Goal: Task Accomplishment & Management: Manage account settings

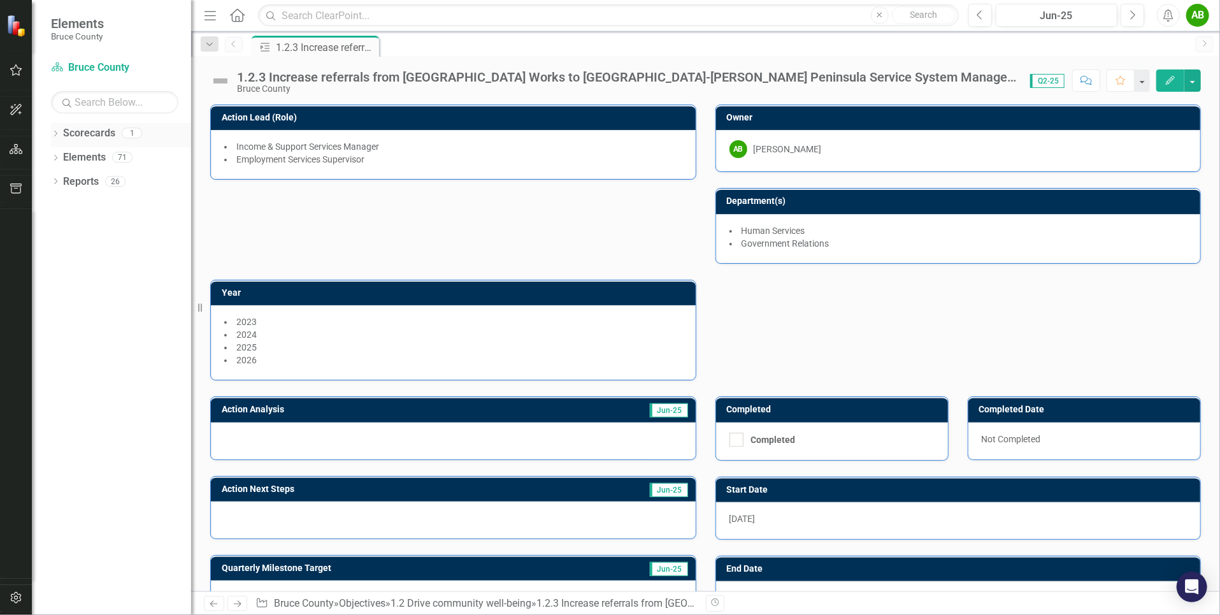
click at [56, 131] on icon "Dropdown" at bounding box center [55, 134] width 9 height 7
click at [11, 112] on icon "button" at bounding box center [15, 109] width 11 height 11
click at [16, 148] on icon "button" at bounding box center [16, 149] width 13 height 10
click at [57, 131] on icon "Dropdown" at bounding box center [55, 134] width 9 height 7
click at [16, 71] on icon "button" at bounding box center [16, 70] width 13 height 10
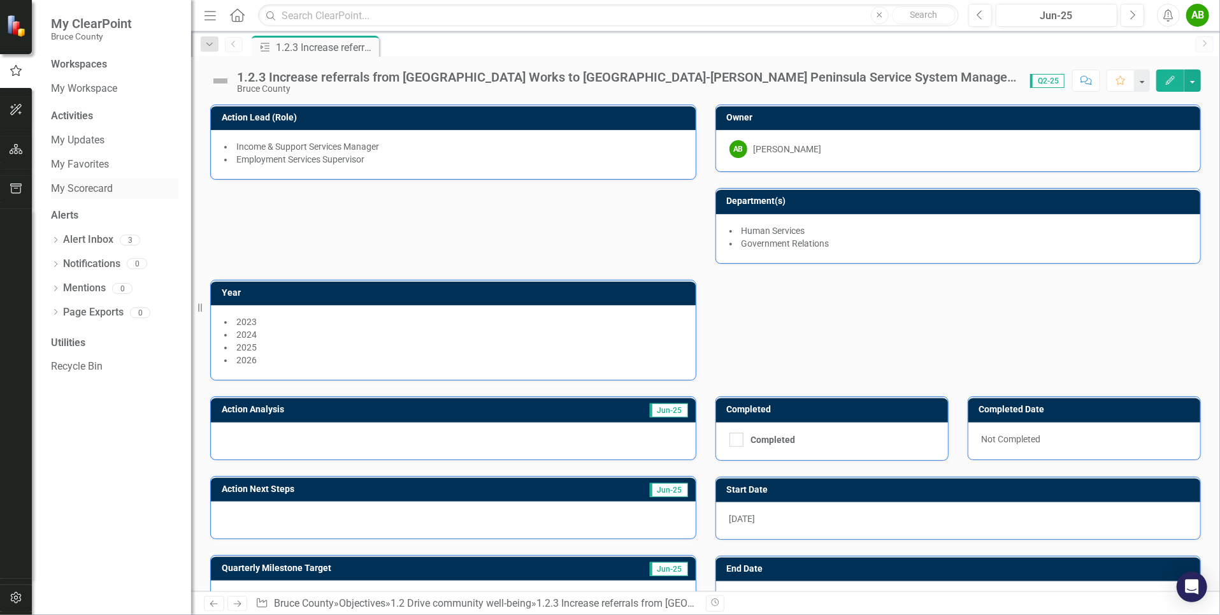
click at [83, 184] on link "My Scorecard" at bounding box center [114, 189] width 127 height 15
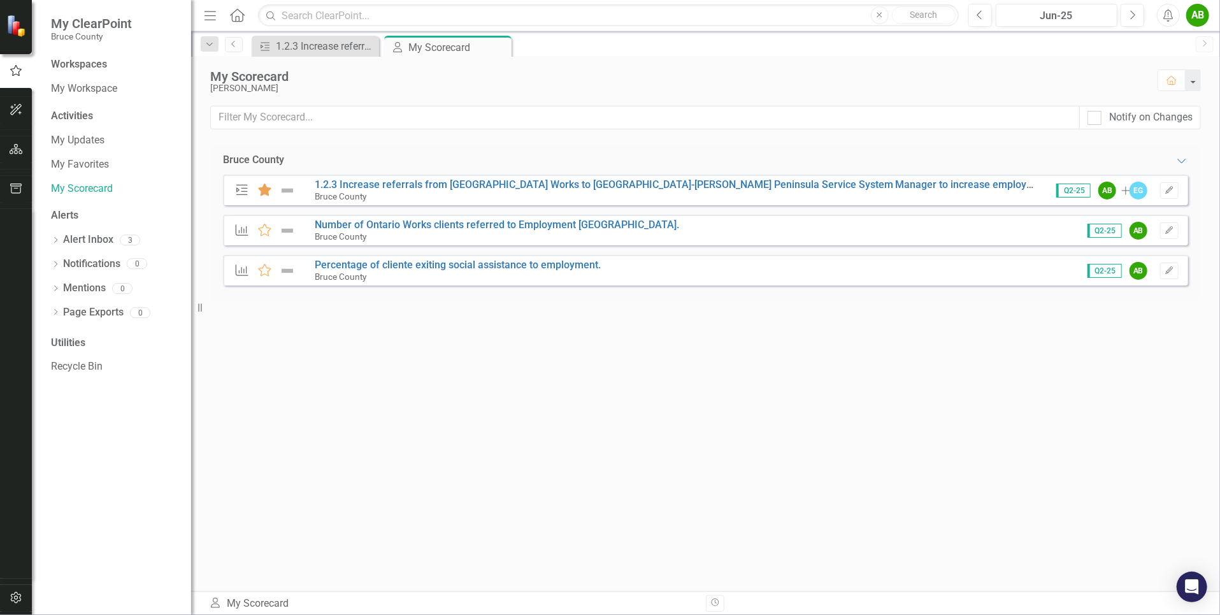
click at [264, 193] on icon at bounding box center [264, 190] width 13 height 13
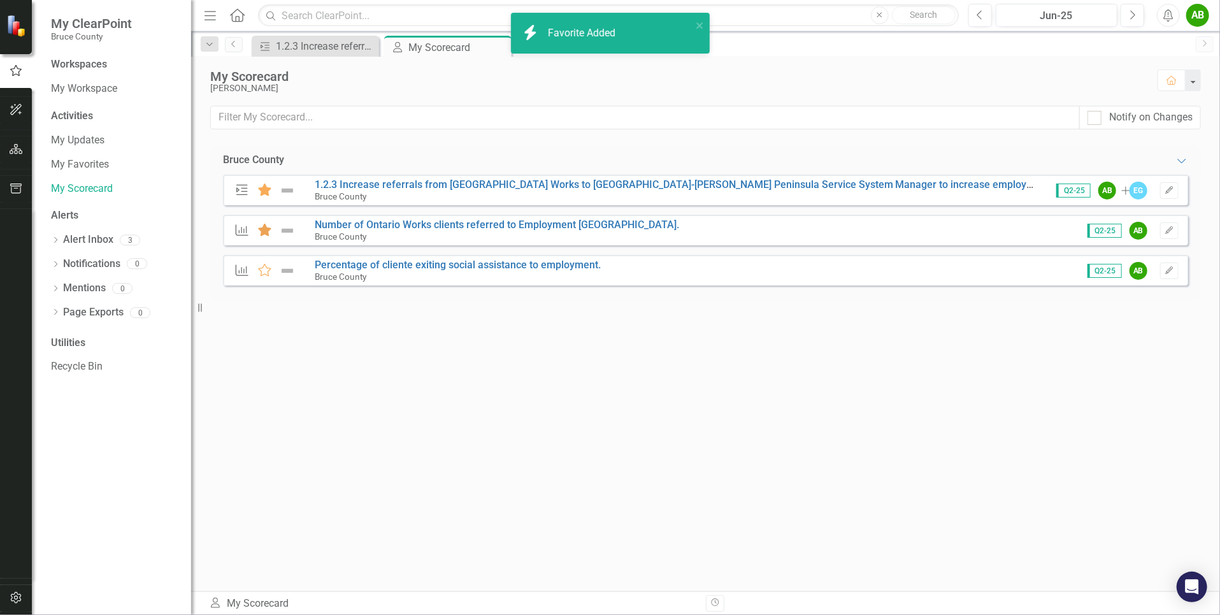
click at [268, 231] on icon at bounding box center [264, 230] width 13 height 13
click at [264, 273] on icon at bounding box center [264, 270] width 13 height 13
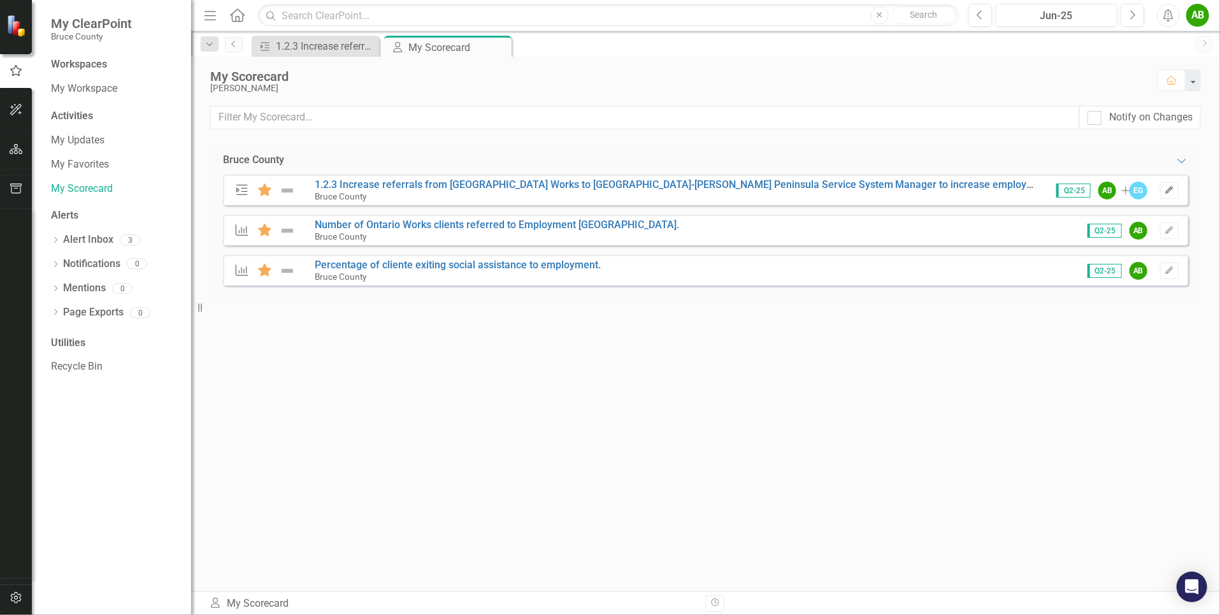
click at [538, 191] on icon "Edit" at bounding box center [1170, 191] width 10 height 8
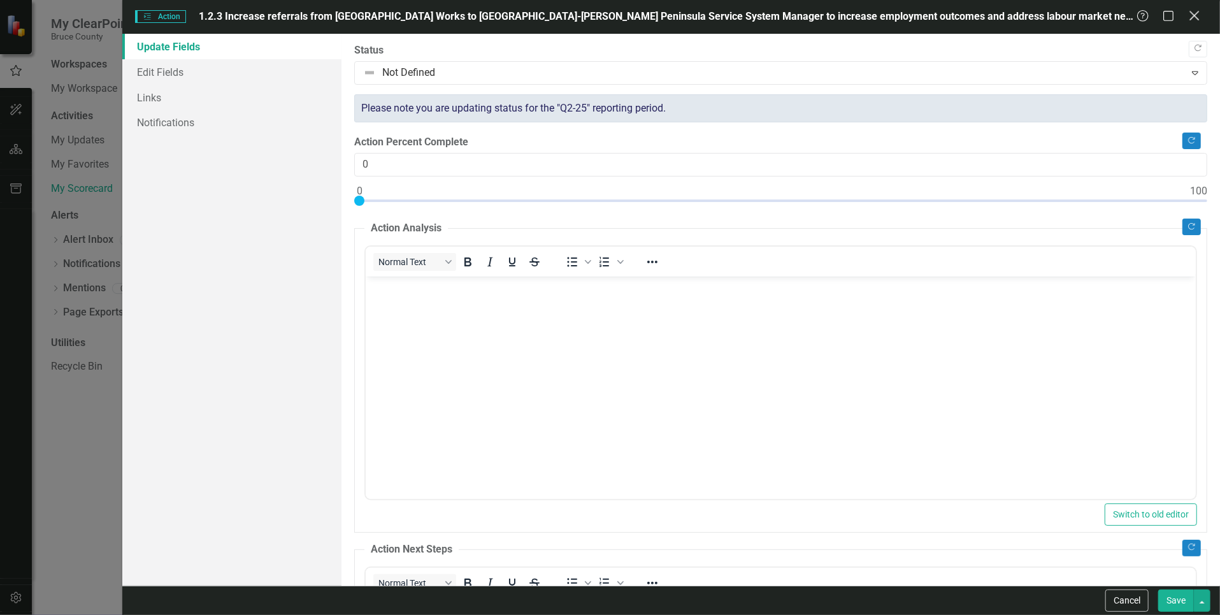
click at [538, 18] on icon at bounding box center [1195, 16] width 10 height 10
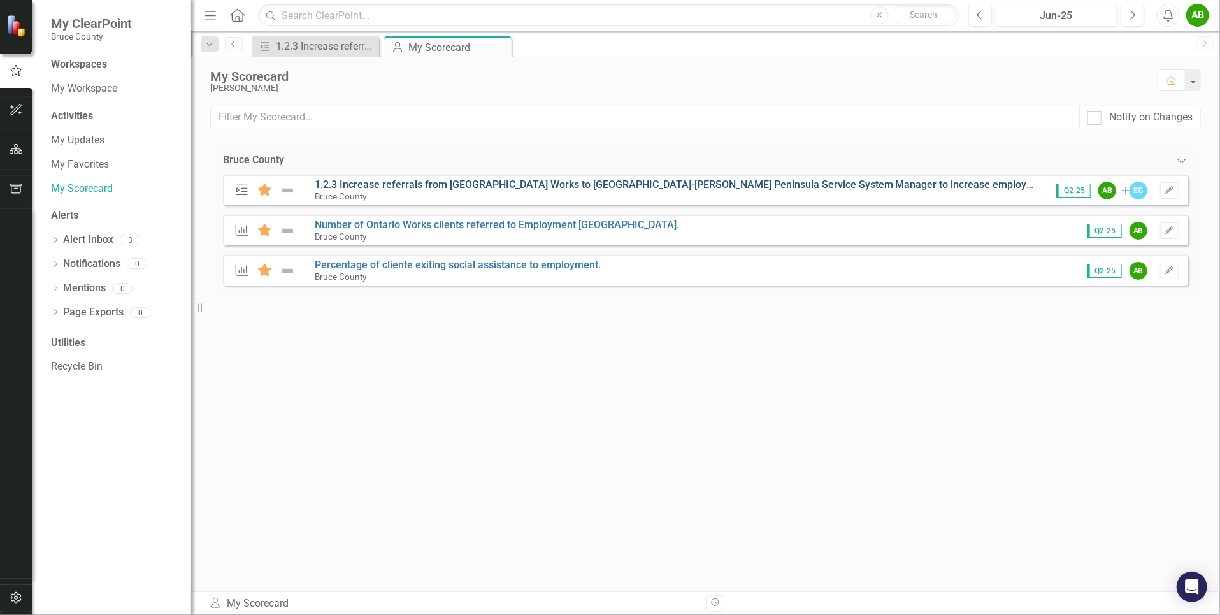
click at [538, 184] on link "1.2.3 Increase referrals from [GEOGRAPHIC_DATA] Works to [GEOGRAPHIC_DATA]-[PER…" at bounding box center [786, 184] width 943 height 12
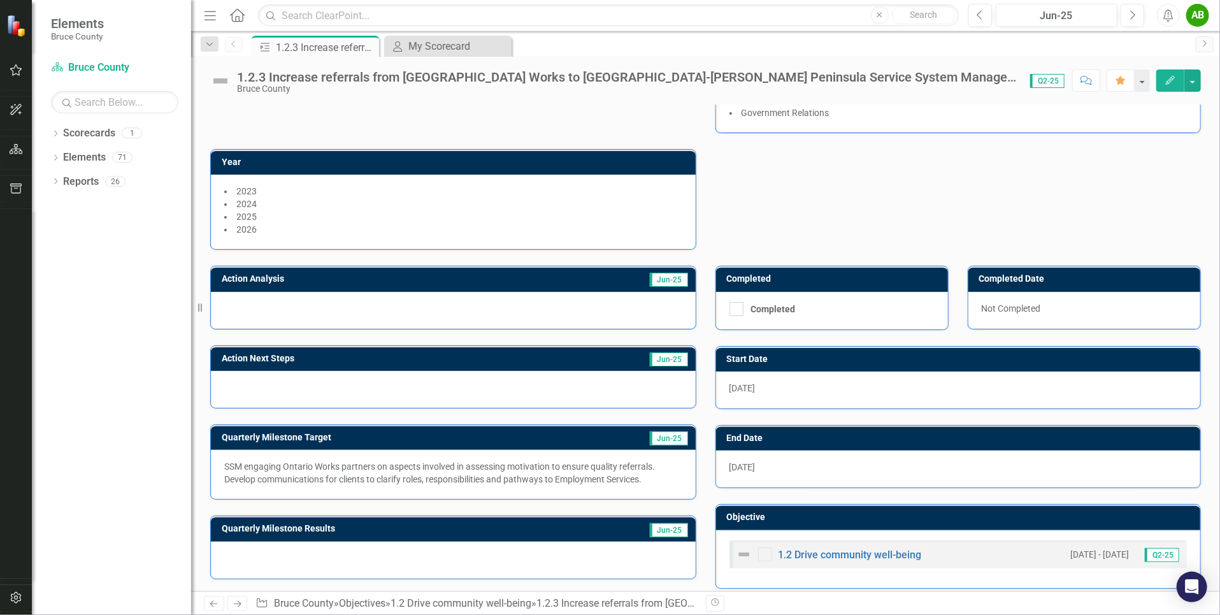
scroll to position [134, 0]
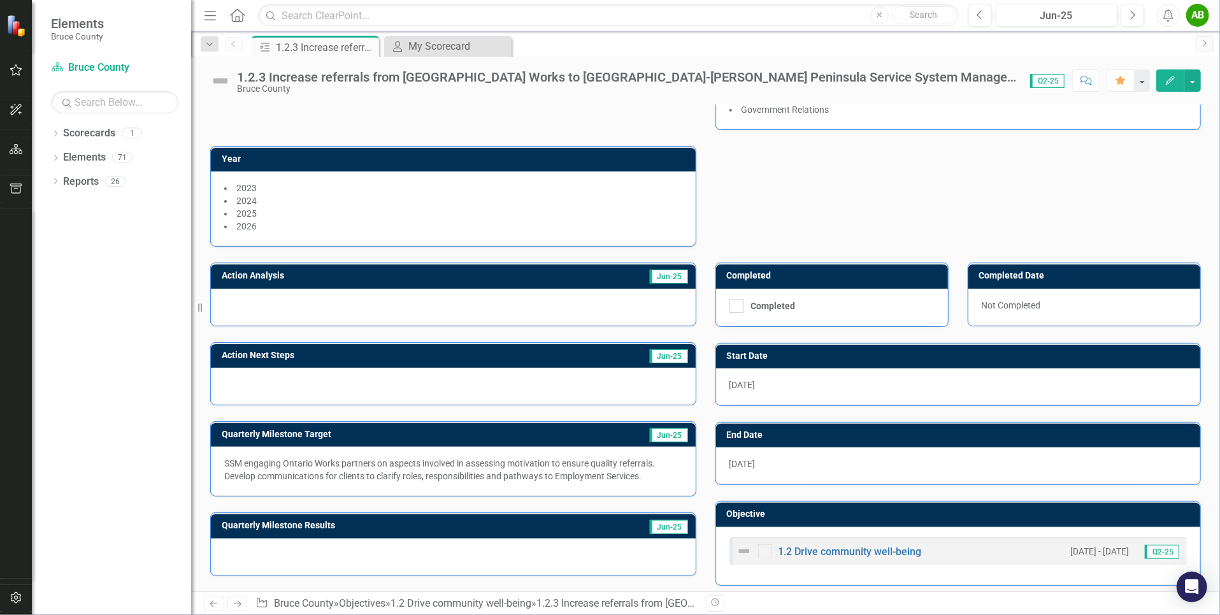
click at [298, 485] on div "SSM engaging Ontario Works partners on aspects involved in assessing motivation…" at bounding box center [453, 471] width 485 height 49
drag, startPoint x: 223, startPoint y: 474, endPoint x: 631, endPoint y: 472, distance: 408.4
click at [538, 472] on div "SSM engaging Ontario Works partners on aspects involved in assessing motivation…" at bounding box center [453, 471] width 485 height 49
click at [538, 447] on div "[DATE]" at bounding box center [958, 465] width 485 height 37
click at [538, 459] on span "[DATE]" at bounding box center [743, 464] width 26 height 10
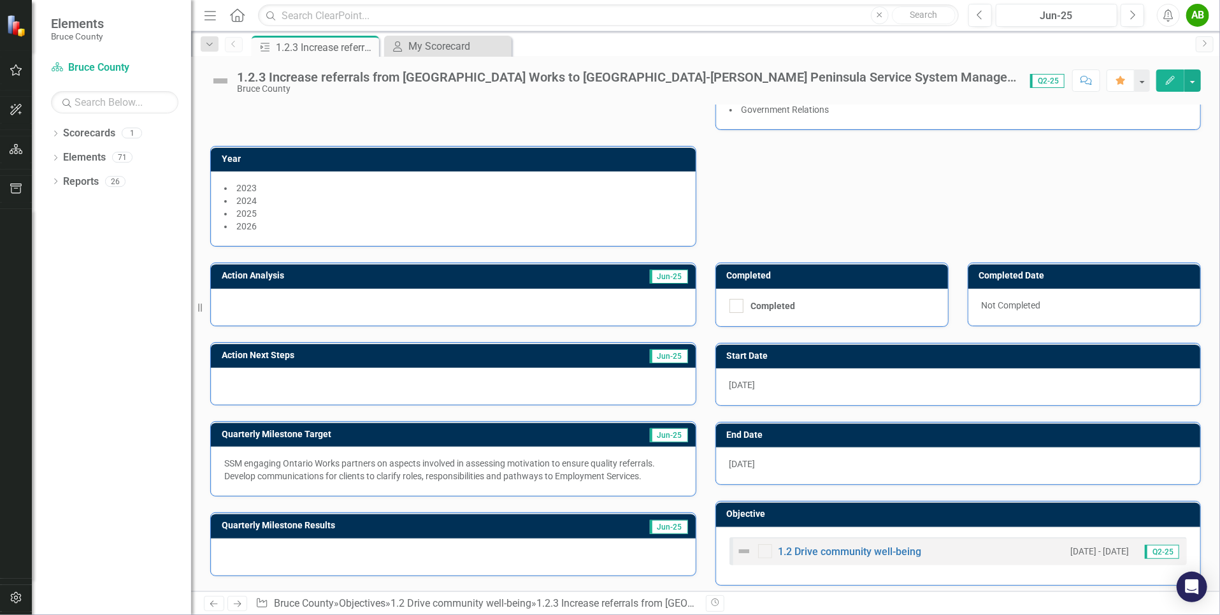
click at [369, 554] on div at bounding box center [453, 556] width 485 height 37
click at [256, 549] on div at bounding box center [453, 556] width 485 height 37
click at [446, 47] on div "My Scorecard" at bounding box center [450, 46] width 84 height 16
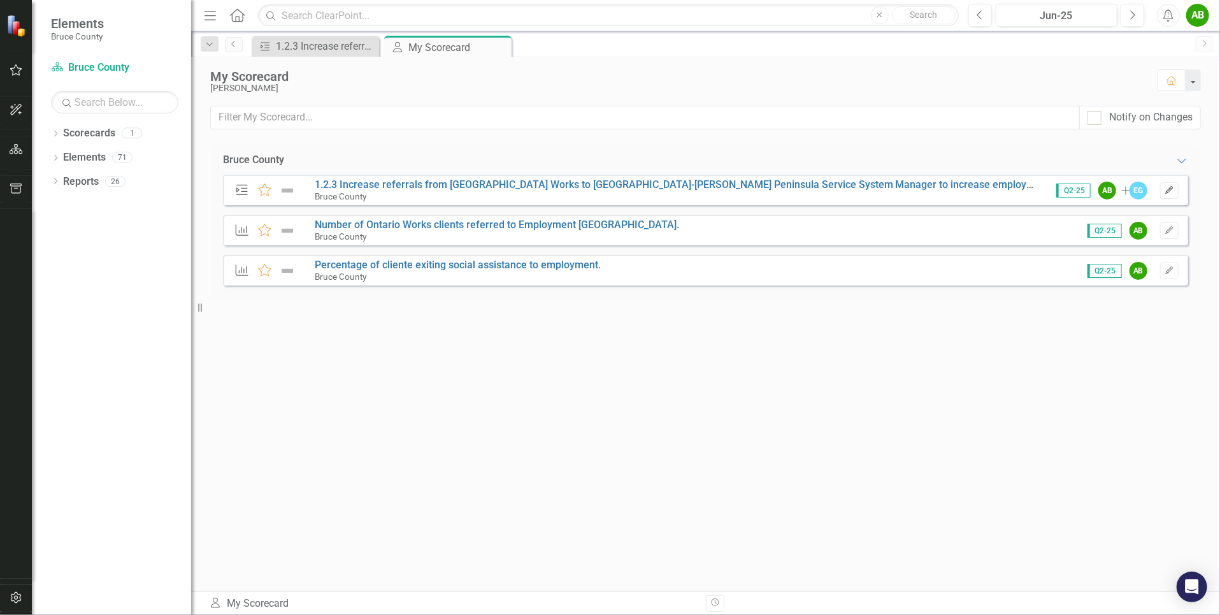
click at [538, 187] on icon "Edit" at bounding box center [1170, 191] width 10 height 8
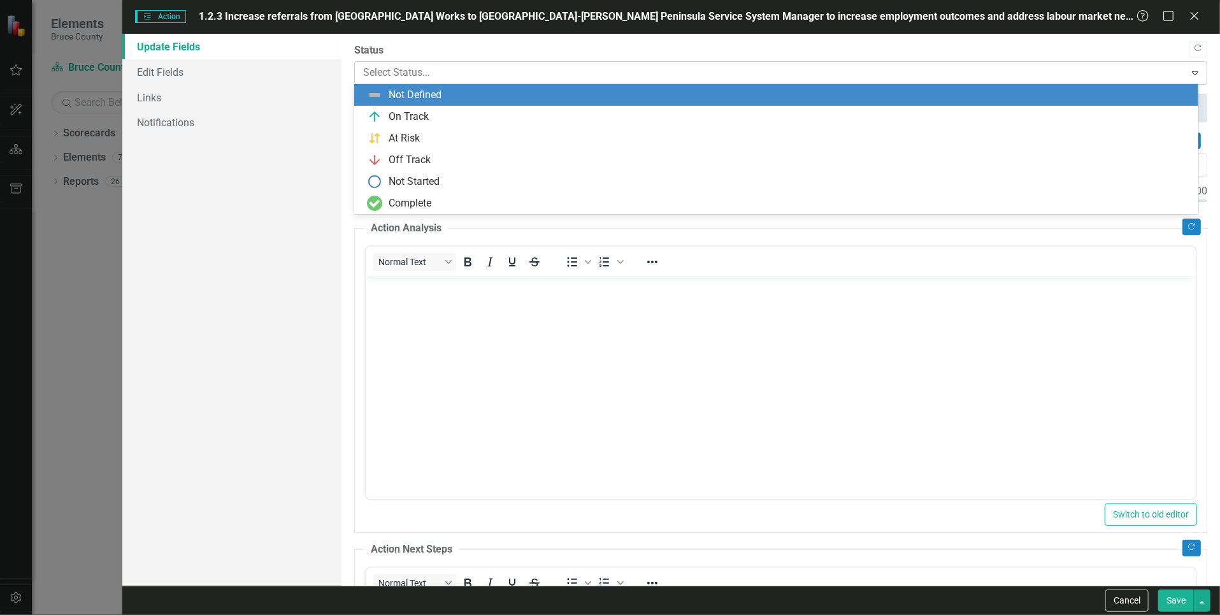
click at [538, 73] on div at bounding box center [770, 72] width 814 height 17
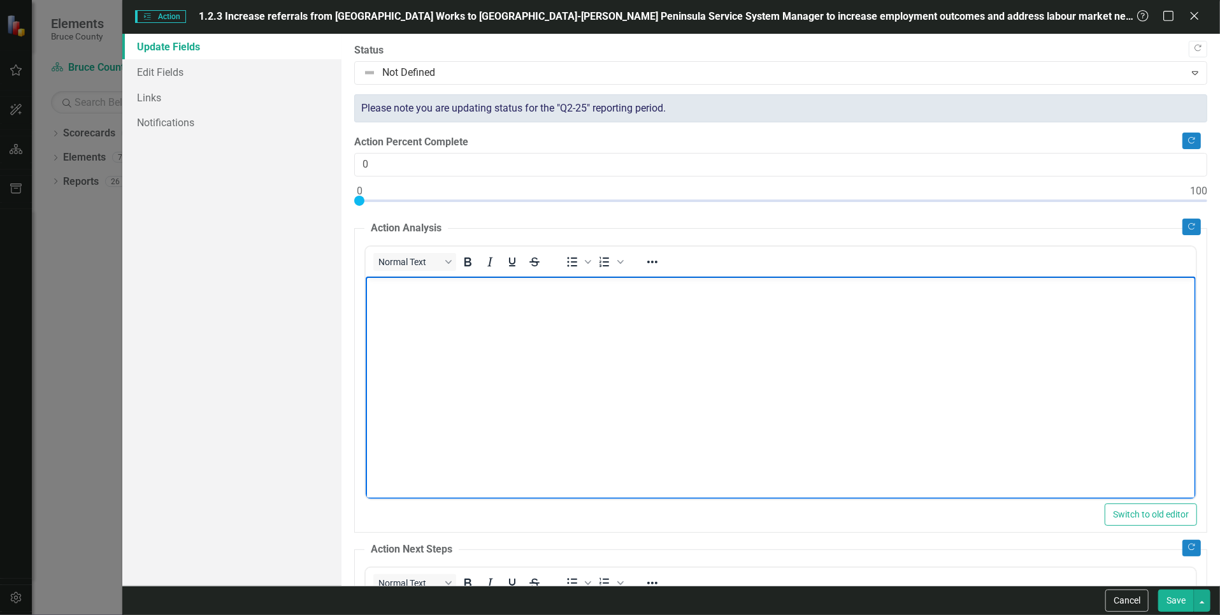
click at [472, 366] on body "Rich Text Area. Press ALT-0 for help." at bounding box center [781, 371] width 830 height 191
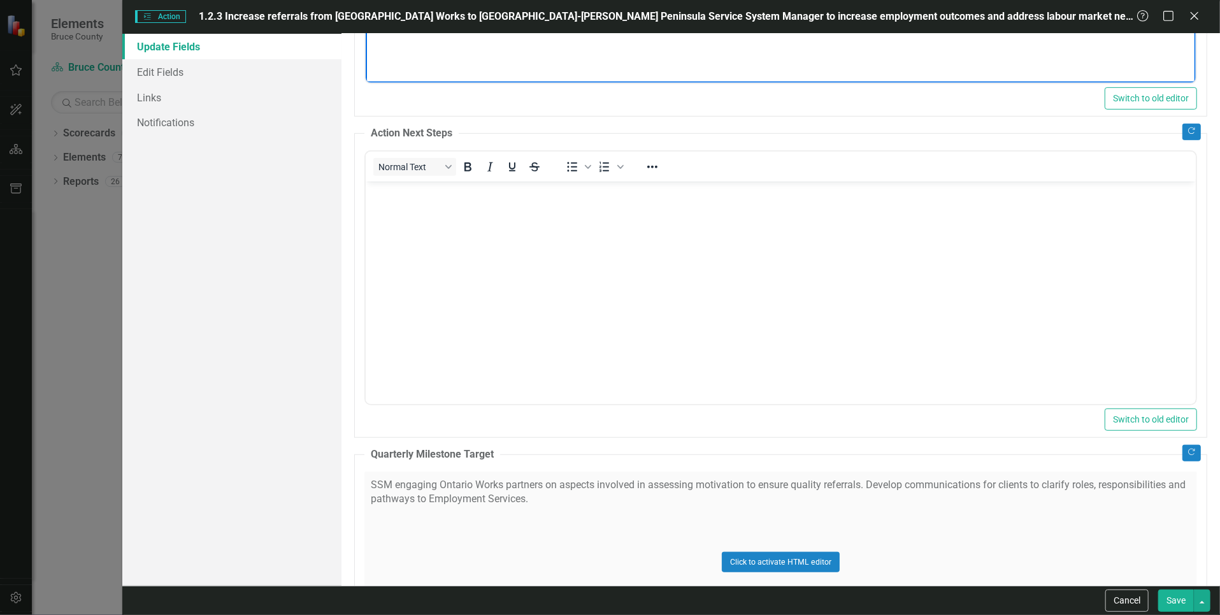
scroll to position [416, 0]
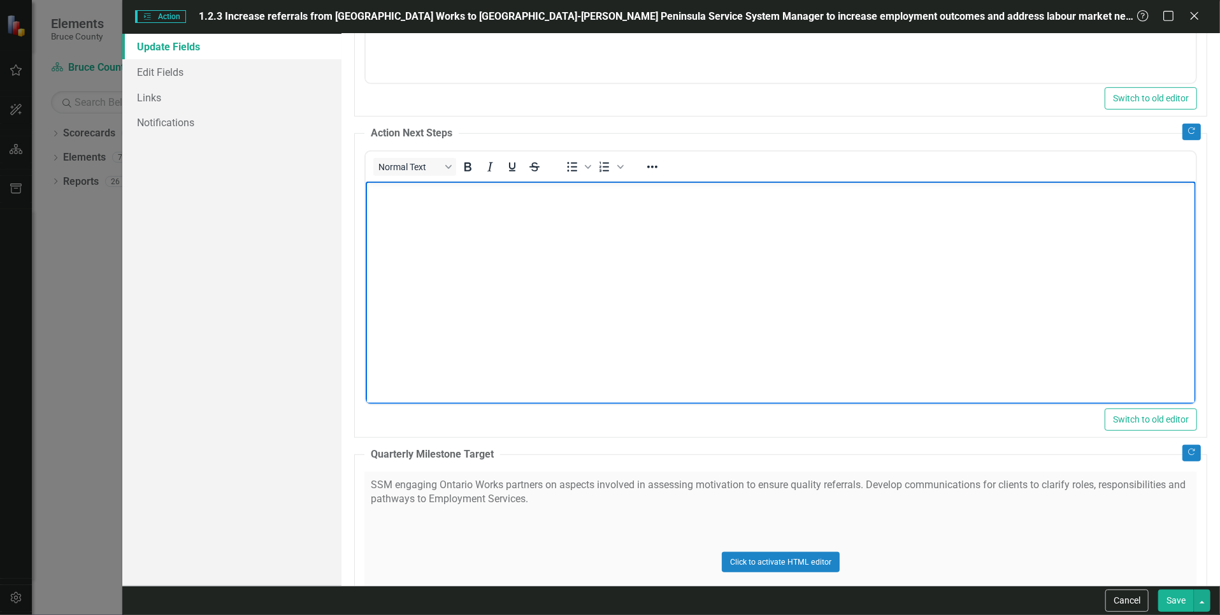
click at [536, 295] on body "Rich Text Area. Press ALT-0 for help." at bounding box center [781, 276] width 830 height 191
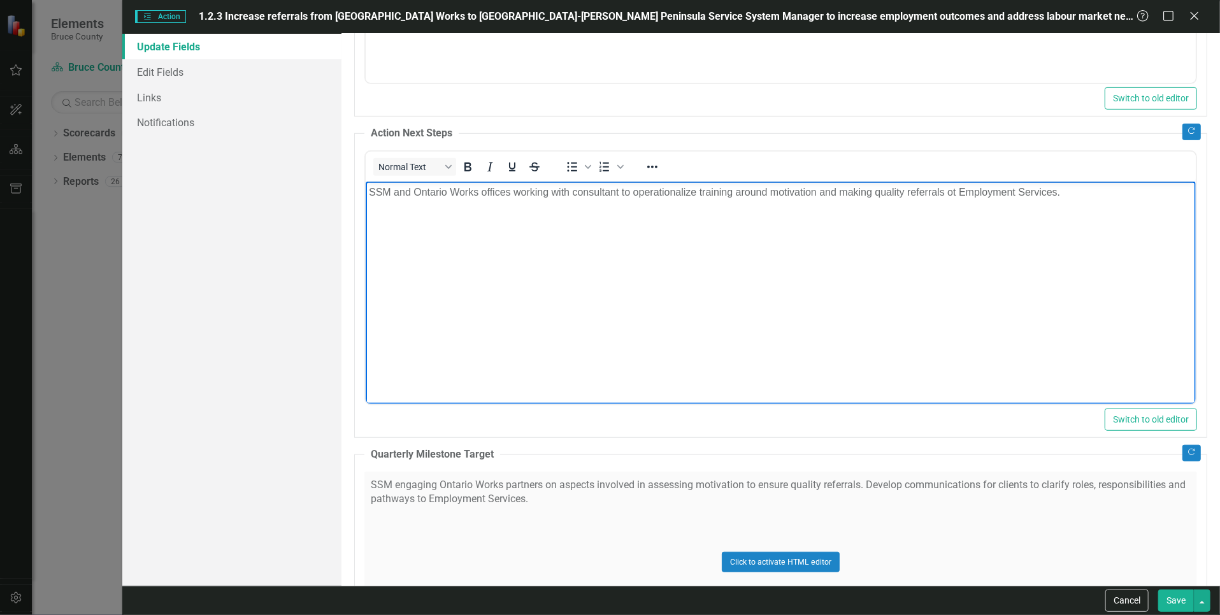
click at [538, 194] on p "SSM and Ontario Works offices working with consultant to operationalize trainin…" at bounding box center [781, 191] width 824 height 15
click at [538, 191] on p "SSM and Ontario Works offices working with consultant to operationalize trainin…" at bounding box center [781, 191] width 824 height 15
click at [538, 192] on p "SSM and Ontario Works offices working with consultant to operationalize trainin…" at bounding box center [781, 199] width 824 height 31
click at [538, 195] on p "SSM and Ontario Works offices working with consultant to operationalize trainin…" at bounding box center [781, 199] width 824 height 31
drag, startPoint x: 447, startPoint y: 208, endPoint x: 361, endPoint y: 191, distance: 87.8
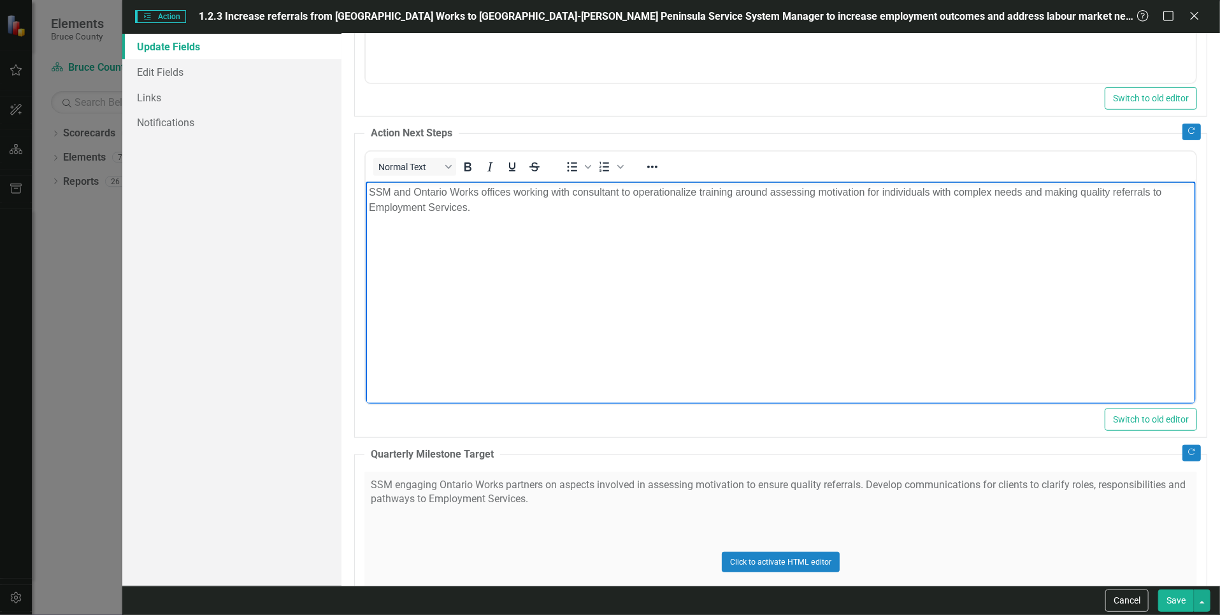
click at [366, 191] on html "SSM and Ontario Works offices working with consultant to operationalize trainin…" at bounding box center [781, 276] width 830 height 191
copy p "SSM and Ontario Works offices working with consultant to operationalize trainin…"
